Goal: Check status: Check status

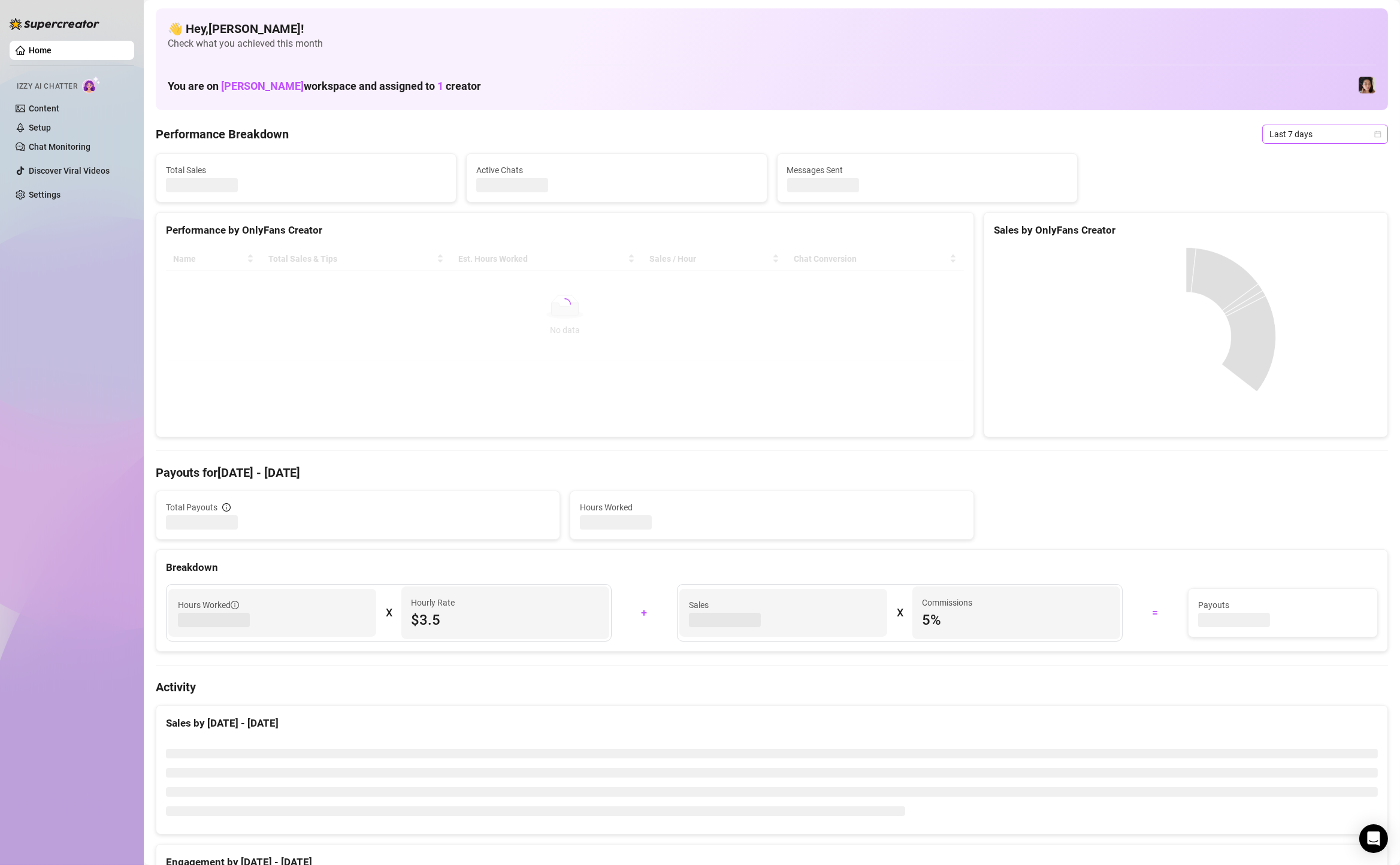
click at [1367, 135] on span "Last 7 days" at bounding box center [1325, 134] width 112 height 18
click at [1320, 240] on div "Custom date" at bounding box center [1325, 234] width 107 height 13
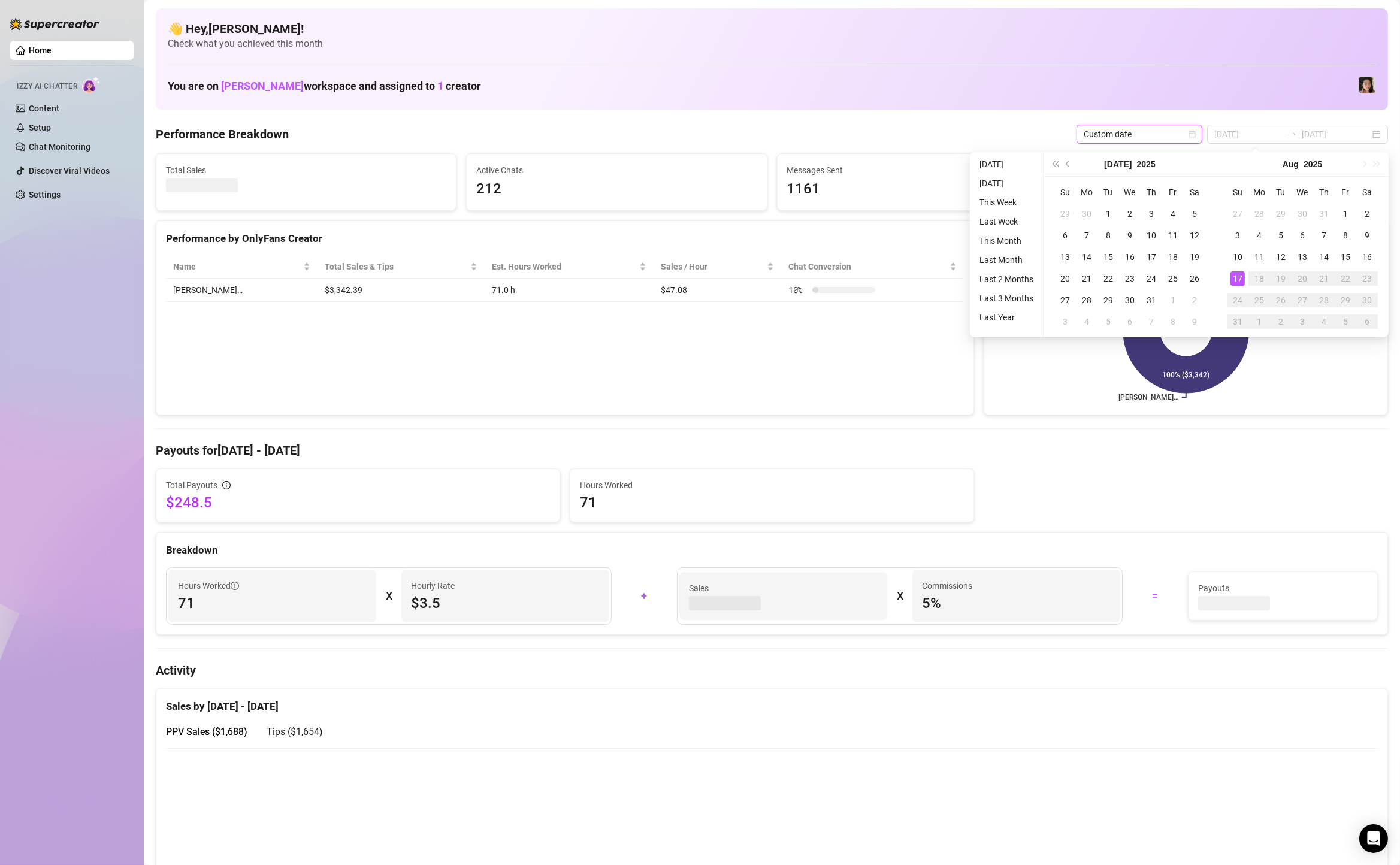
type input "[DATE]"
click at [1009, 171] on ul "[DATE] [DATE] This Week Last Week This Month Last Month Last 2 Months Last 3 Mo…" at bounding box center [1007, 244] width 74 height 185
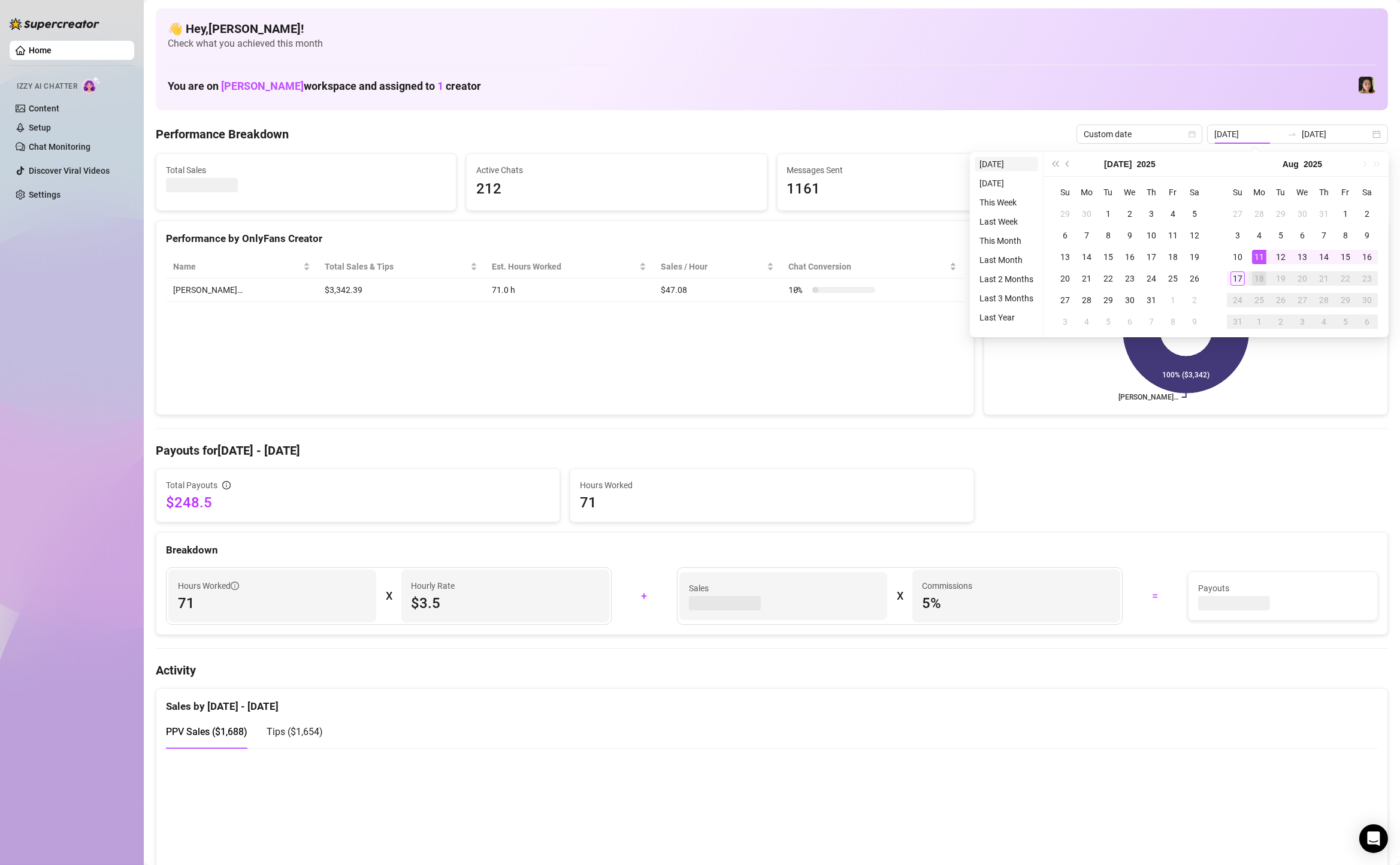
type input "[DATE]"
click at [1012, 163] on li "[DATE]" at bounding box center [1007, 164] width 64 height 14
type input "[DATE]"
